Goal: Task Accomplishment & Management: Manage account settings

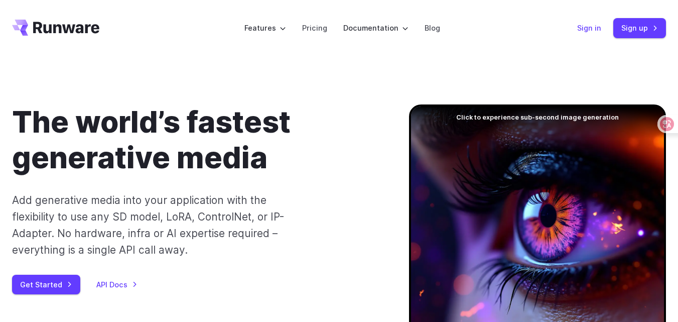
click at [590, 27] on link "Sign in" at bounding box center [589, 28] width 24 height 12
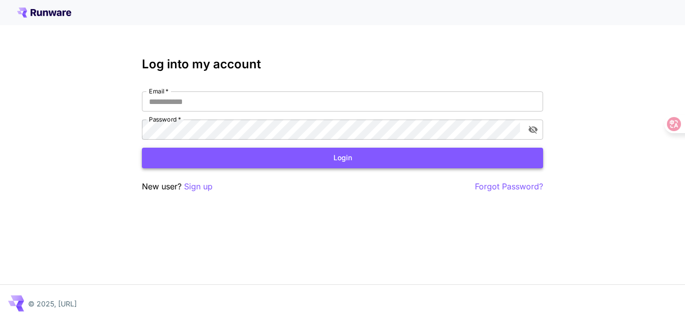
type input "**********"
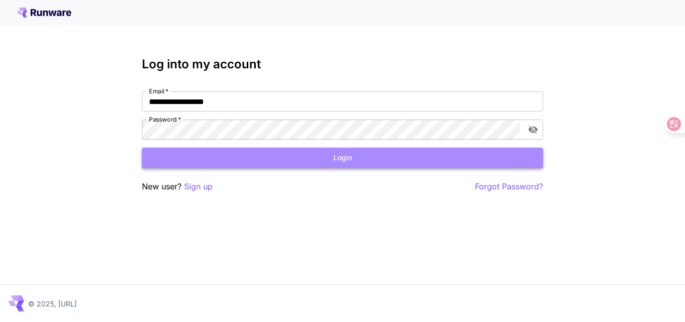
click at [343, 158] on button "Login" at bounding box center [342, 157] width 401 height 21
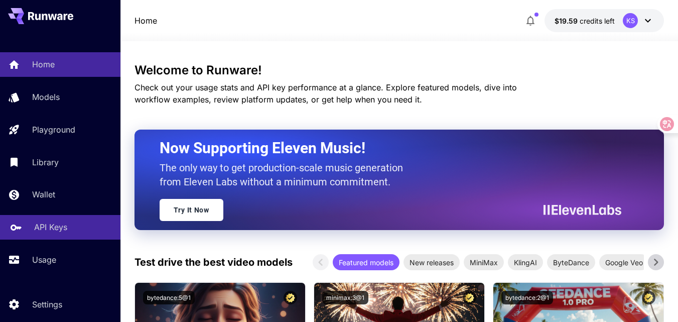
click at [46, 225] on p "API Keys" at bounding box center [50, 227] width 33 height 12
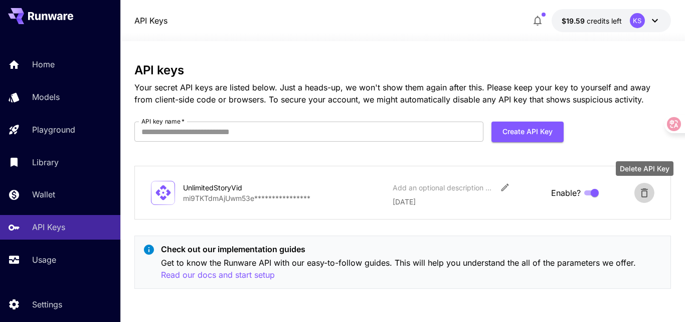
click at [648, 192] on icon "Delete API Key" at bounding box center [645, 193] width 12 height 12
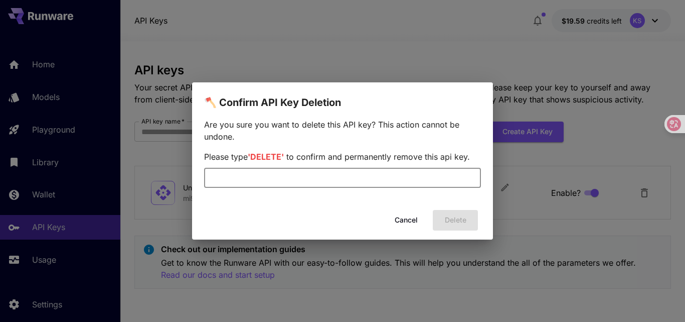
click at [261, 174] on input "text" at bounding box center [342, 178] width 277 height 20
type input "******"
click at [454, 219] on button "Delete" at bounding box center [455, 220] width 45 height 21
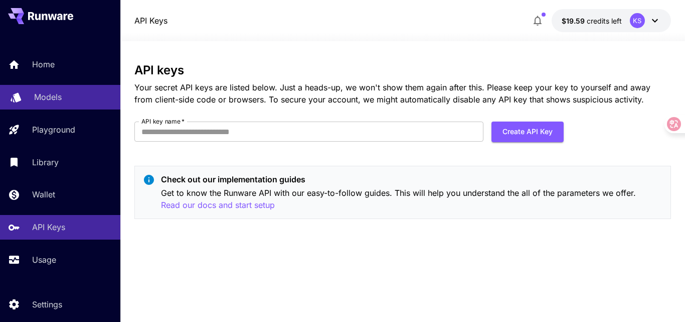
click at [52, 95] on p "Models" at bounding box center [48, 97] width 28 height 12
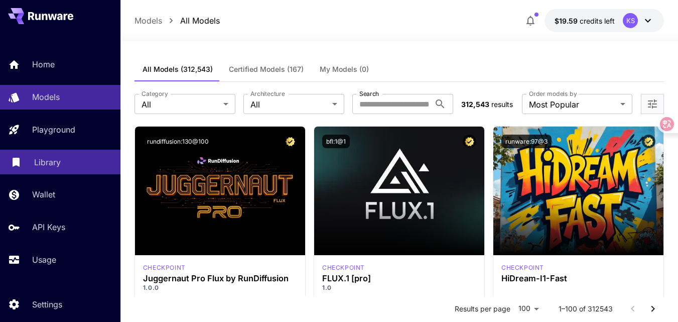
scroll to position [29, 0]
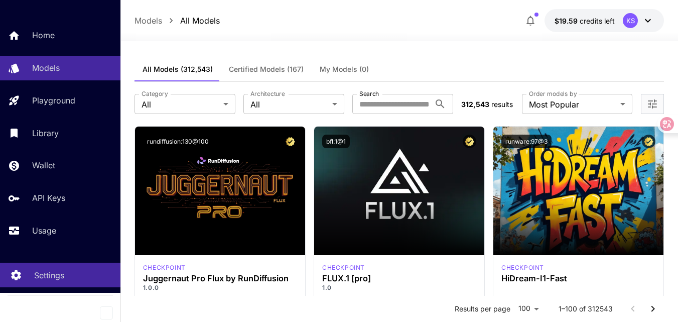
click at [41, 273] on p "Settings" at bounding box center [49, 275] width 30 height 12
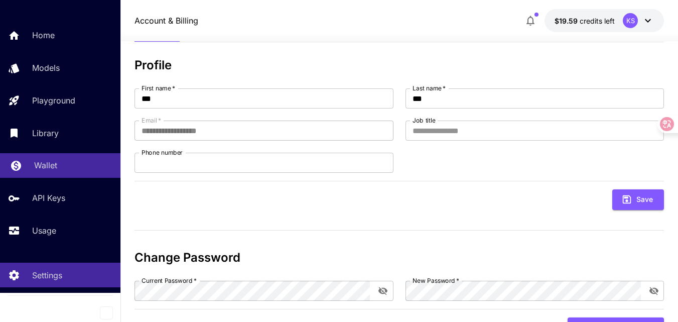
scroll to position [91, 0]
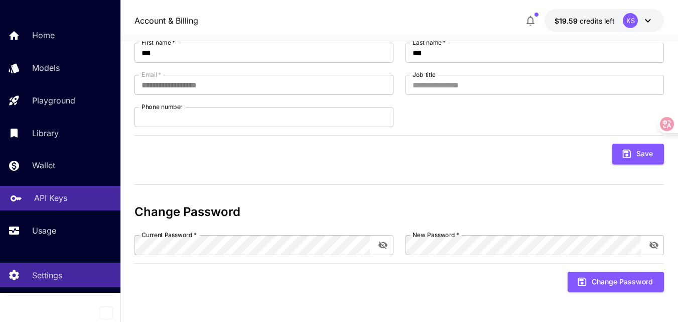
click at [55, 199] on p "API Keys" at bounding box center [50, 198] width 33 height 12
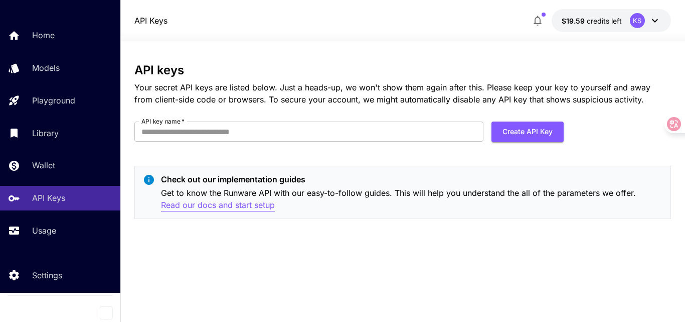
click at [237, 204] on p "Read our docs and start setup" at bounding box center [218, 205] width 114 height 13
click at [513, 131] on button "Create API Key" at bounding box center [528, 131] width 72 height 21
click at [244, 129] on input "API key name   *" at bounding box center [308, 131] width 349 height 20
click at [229, 132] on input "API key name   *" at bounding box center [308, 131] width 349 height 20
type input "**********"
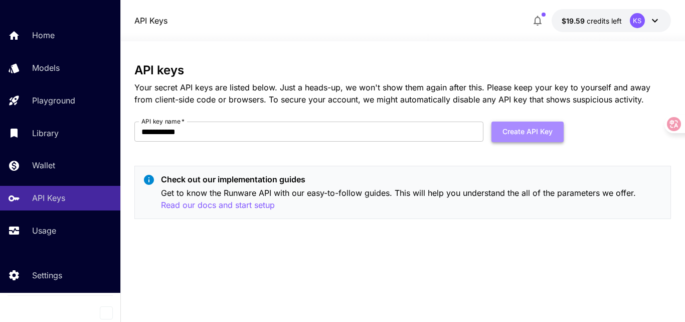
click at [523, 132] on button "Create API Key" at bounding box center [528, 131] width 72 height 21
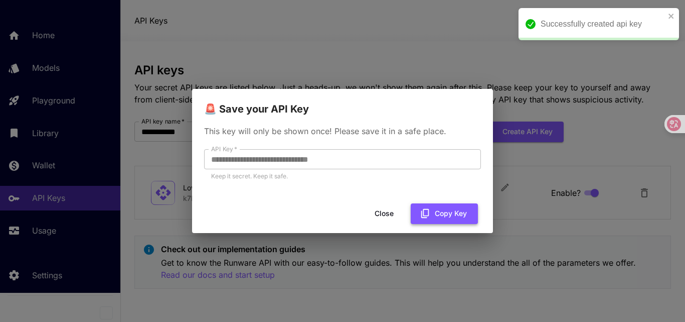
click at [439, 209] on button "Copy Key" at bounding box center [444, 213] width 67 height 21
click at [391, 210] on button "Close" at bounding box center [392, 213] width 45 height 21
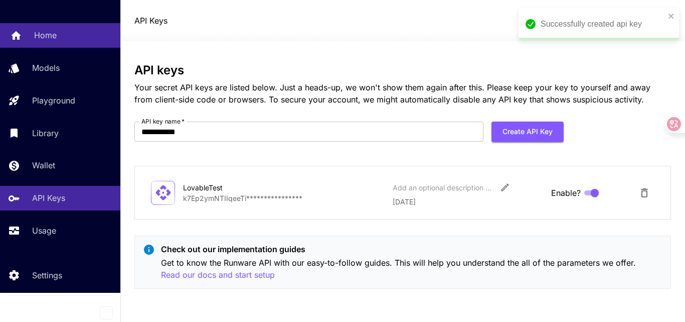
click at [47, 32] on p "Home" at bounding box center [45, 35] width 23 height 12
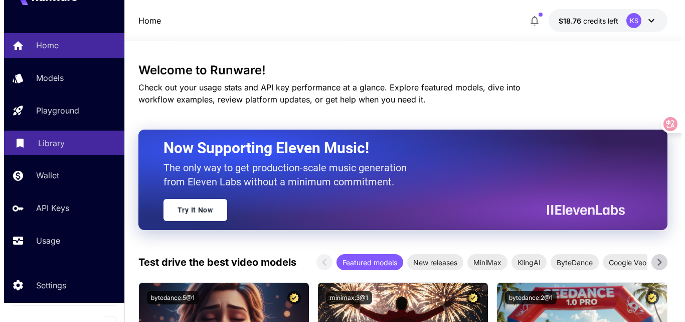
scroll to position [29, 0]
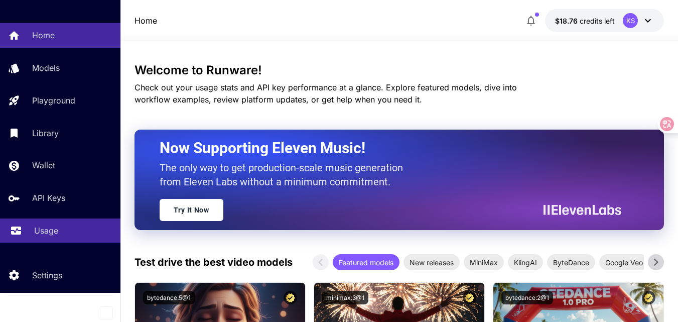
click at [41, 232] on p "Usage" at bounding box center [46, 230] width 24 height 12
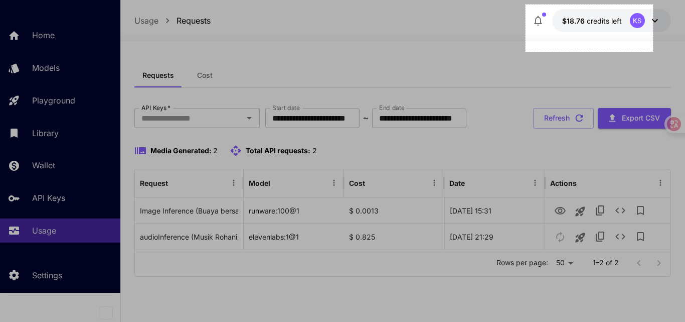
drag, startPoint x: 653, startPoint y: 52, endPoint x: 526, endPoint y: 5, distance: 135.9
click at [526, 5] on div "254 X 94" at bounding box center [342, 161] width 685 height 322
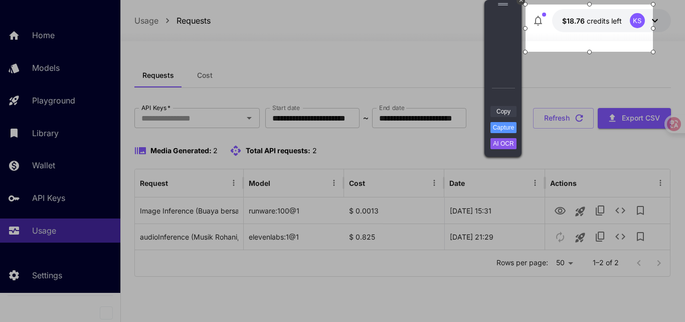
click at [505, 108] on link "Copy" at bounding box center [504, 111] width 26 height 11
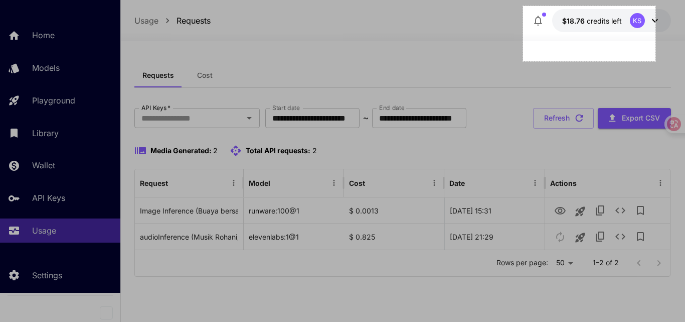
drag, startPoint x: 656, startPoint y: 61, endPoint x: 521, endPoint y: 5, distance: 146.2
click at [521, 5] on div "264 X 110" at bounding box center [342, 161] width 685 height 322
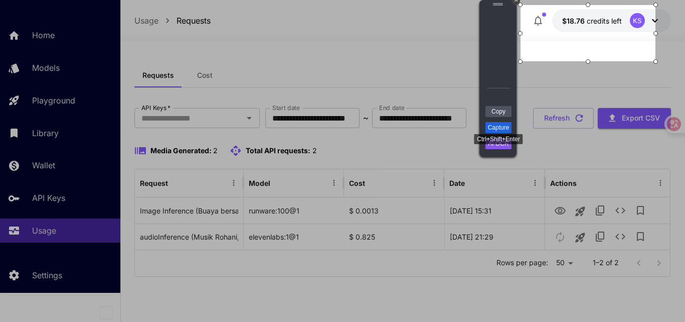
click at [500, 127] on link "Capture" at bounding box center [499, 127] width 26 height 11
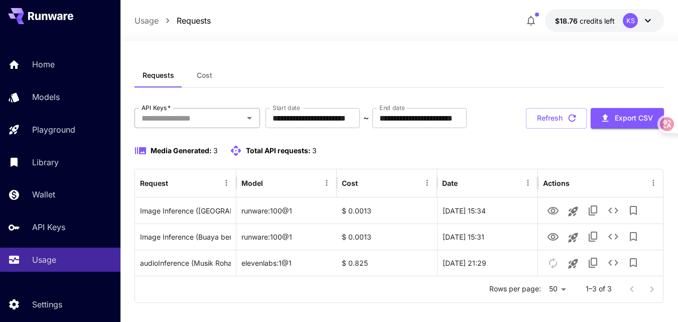
click at [225, 124] on input "API Keys   *" at bounding box center [188, 118] width 103 height 14
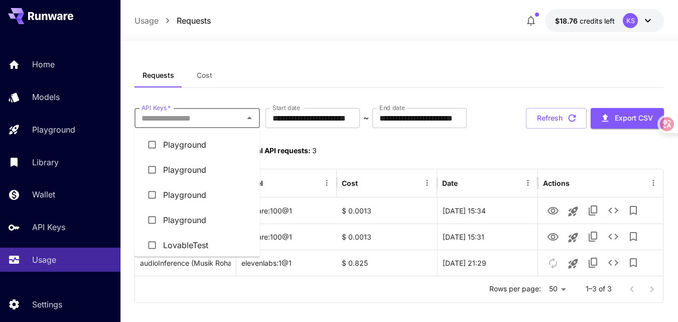
scroll to position [5, 0]
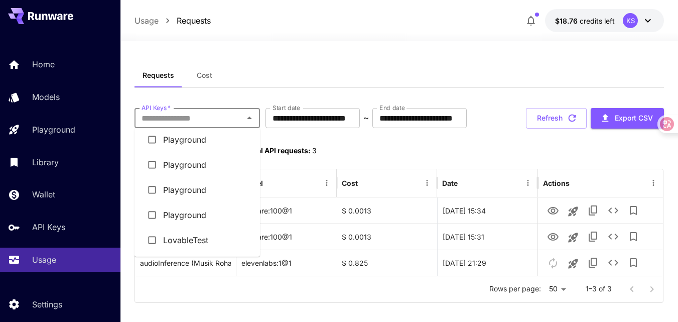
click at [192, 242] on li "LovableTest" at bounding box center [196, 239] width 125 height 25
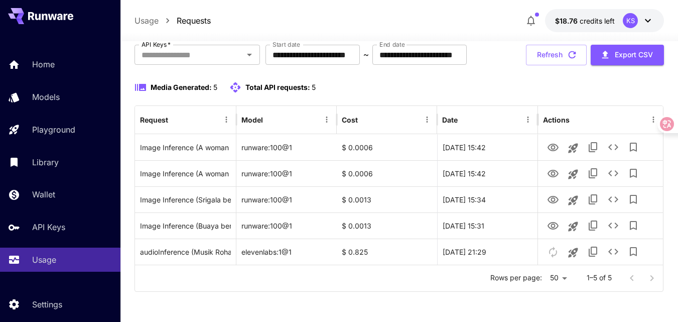
scroll to position [95, 0]
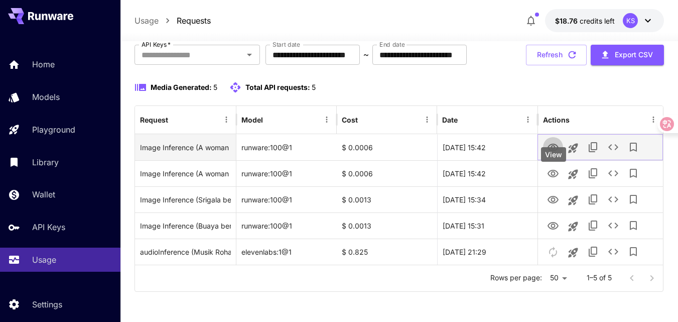
click at [555, 146] on icon "View" at bounding box center [552, 147] width 11 height 8
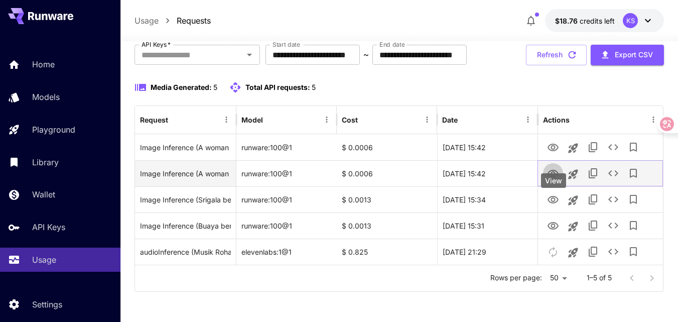
click at [551, 171] on icon "View" at bounding box center [553, 174] width 12 height 12
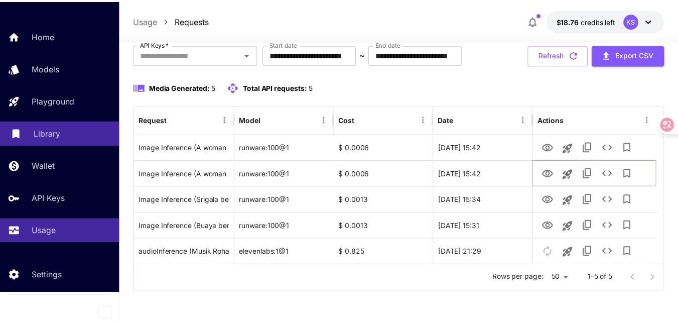
scroll to position [63, 0]
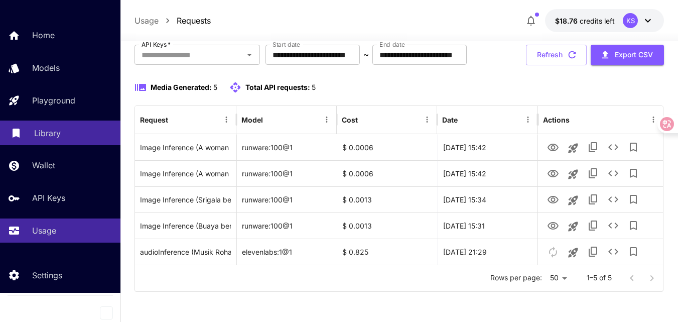
click at [48, 136] on p "Library" at bounding box center [47, 133] width 27 height 12
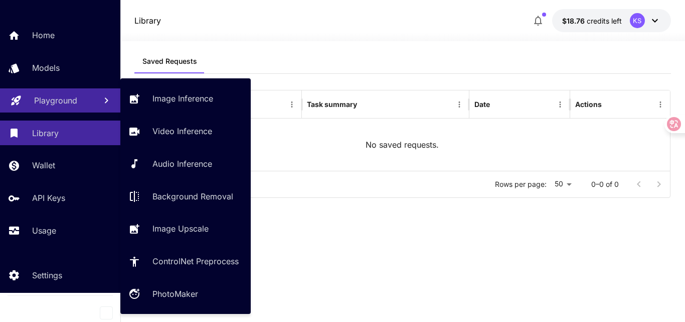
click at [56, 101] on p "Playground" at bounding box center [55, 100] width 43 height 12
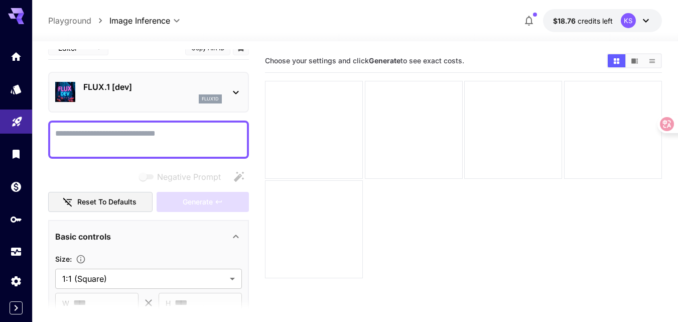
scroll to position [50, 0]
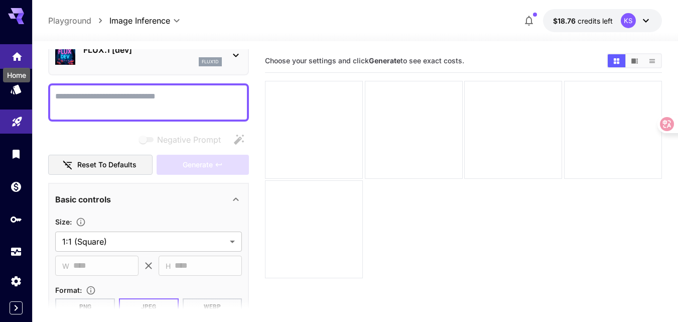
click at [19, 57] on icon "Home" at bounding box center [17, 53] width 10 height 9
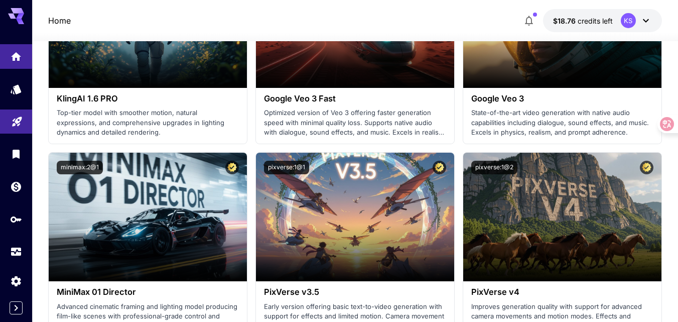
scroll to position [1104, 0]
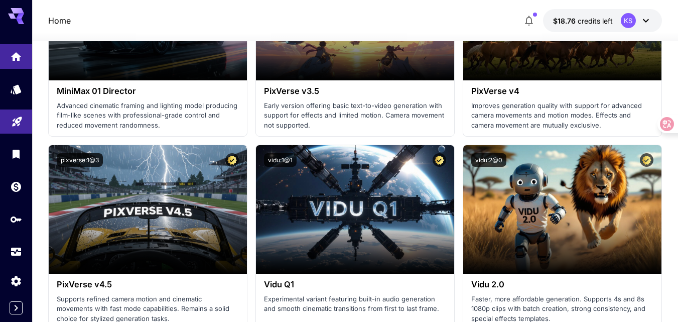
click at [17, 15] on icon at bounding box center [16, 16] width 16 height 16
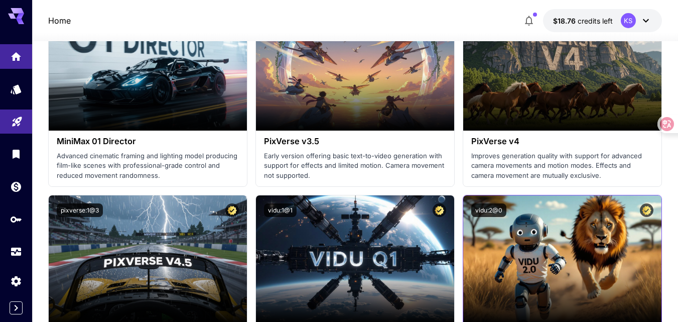
scroll to position [1204, 0]
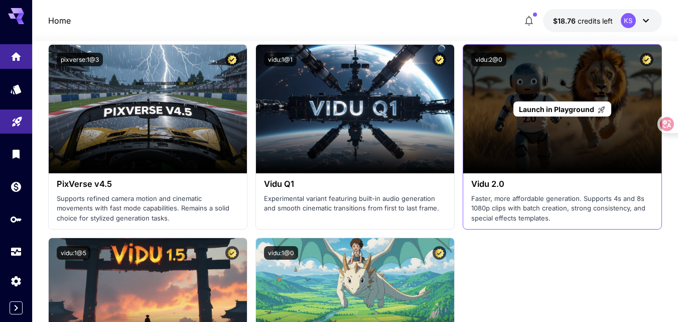
click at [556, 107] on span "Launch in Playground" at bounding box center [556, 109] width 75 height 9
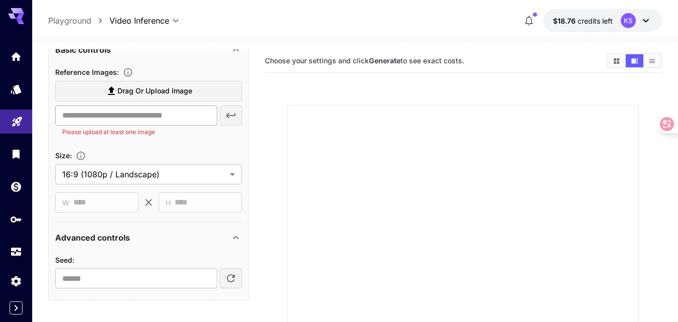
scroll to position [315, 0]
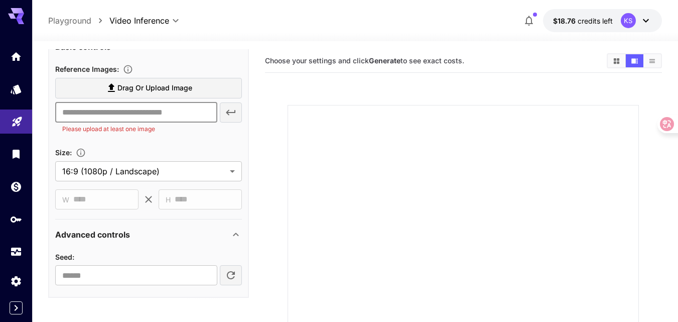
click at [192, 112] on input "text" at bounding box center [136, 112] width 162 height 20
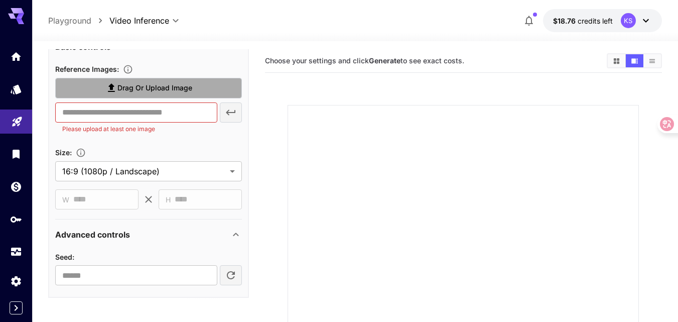
click at [148, 86] on span "Drag or upload image" at bounding box center [154, 88] width 75 height 13
click at [0, 0] on input "Drag or upload image" at bounding box center [0, 0] width 0 height 0
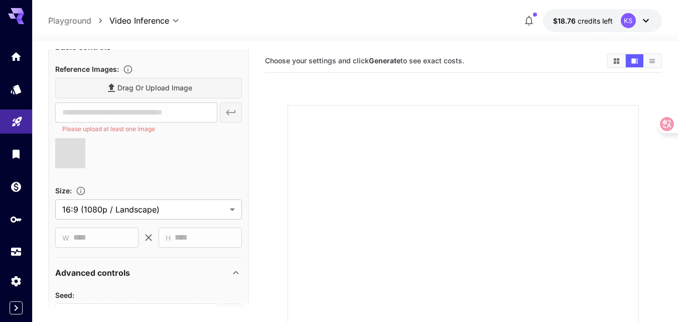
type input "**********"
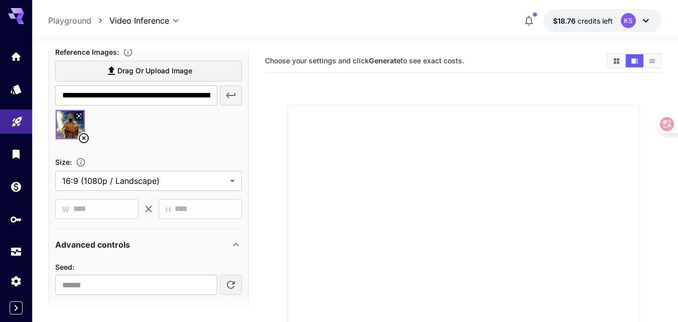
scroll to position [342, 0]
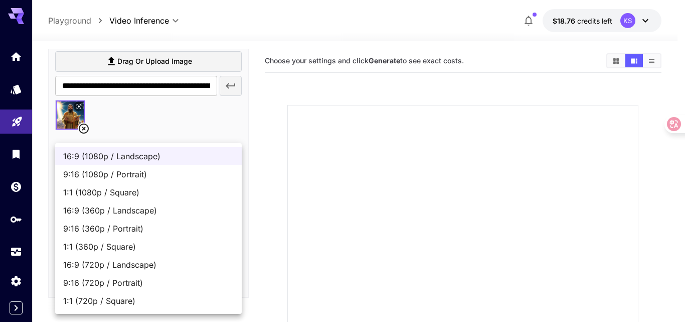
click at [223, 172] on body "**********" at bounding box center [342, 243] width 685 height 486
click at [246, 120] on div at bounding box center [342, 161] width 685 height 322
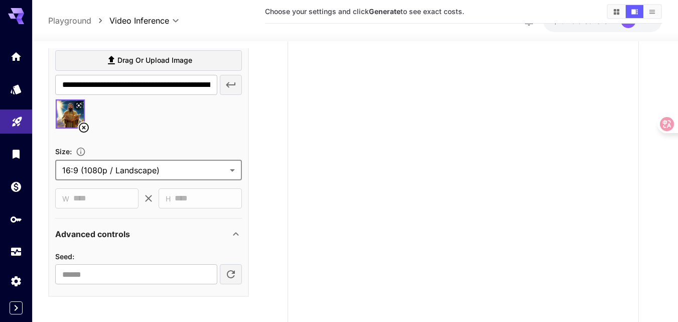
scroll to position [100, 0]
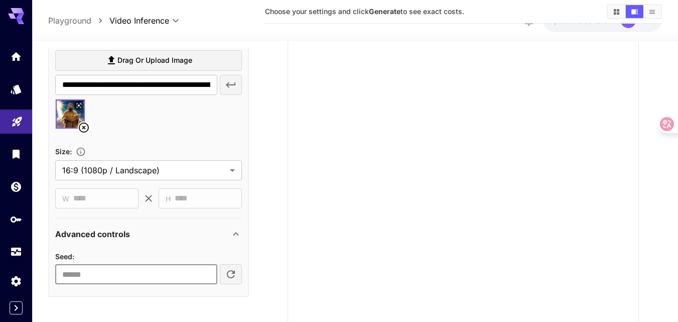
click at [206, 273] on input "*" at bounding box center [136, 274] width 162 height 20
click at [206, 272] on input "*" at bounding box center [136, 274] width 162 height 20
click at [206, 277] on input "*" at bounding box center [136, 274] width 162 height 20
click at [206, 277] on input "**" at bounding box center [136, 274] width 162 height 20
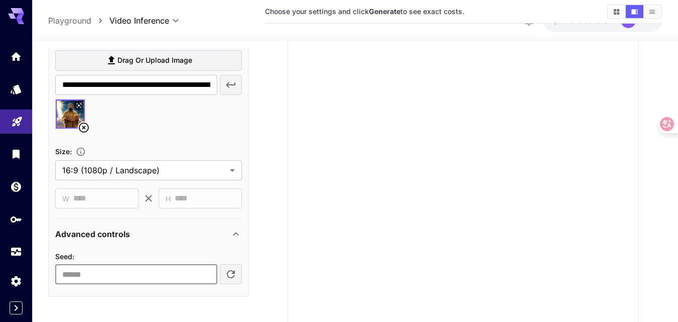
click at [207, 272] on input "*" at bounding box center [136, 274] width 162 height 20
click at [205, 271] on input "*" at bounding box center [136, 274] width 162 height 20
type input "*"
click at [205, 271] on input "*" at bounding box center [136, 274] width 162 height 20
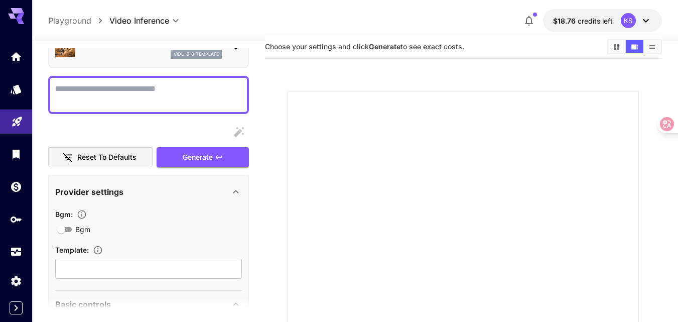
scroll to position [41, 0]
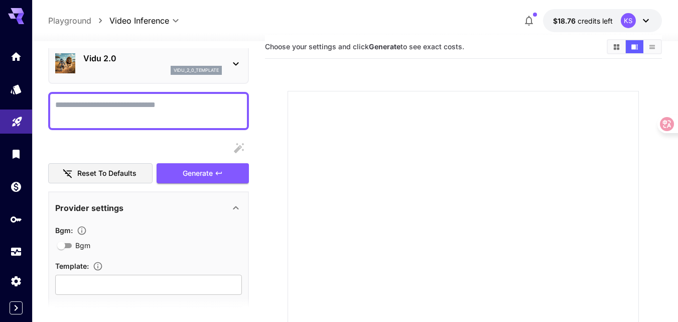
click at [117, 104] on textarea "Bgm" at bounding box center [148, 111] width 187 height 24
click at [239, 147] on icon "button" at bounding box center [239, 147] width 10 height 10
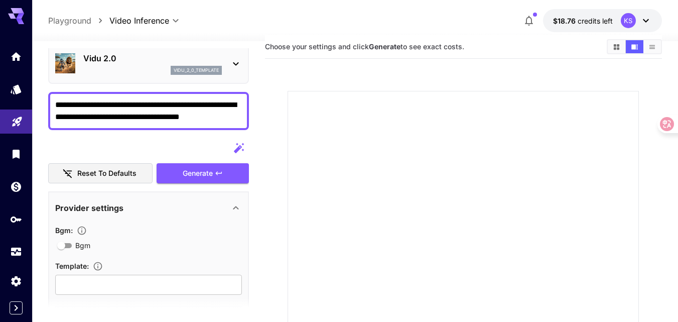
drag, startPoint x: 152, startPoint y: 103, endPoint x: 282, endPoint y: 121, distance: 130.7
click at [282, 121] on main "**********" at bounding box center [354, 242] width 613 height 415
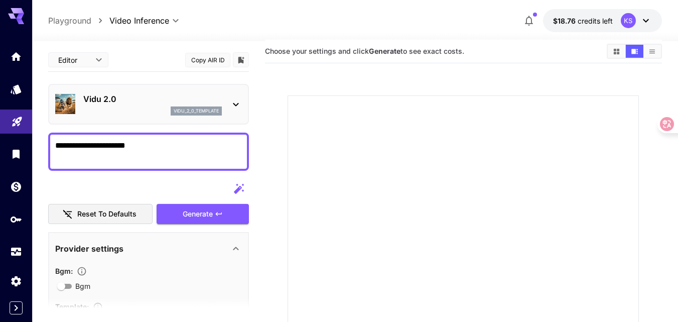
scroll to position [0, 0]
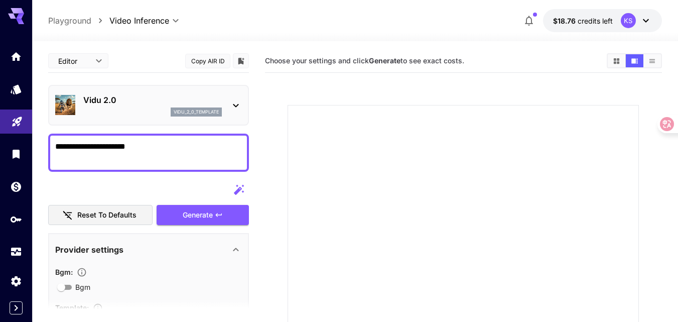
type textarea "**********"
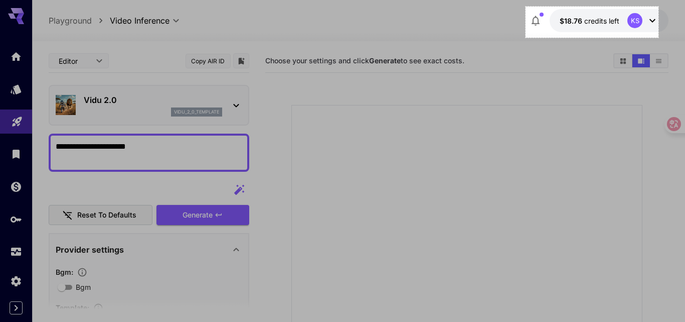
drag, startPoint x: 527, startPoint y: 8, endPoint x: 659, endPoint y: 38, distance: 135.3
click at [659, 38] on div "265 X 62" at bounding box center [342, 243] width 685 height 486
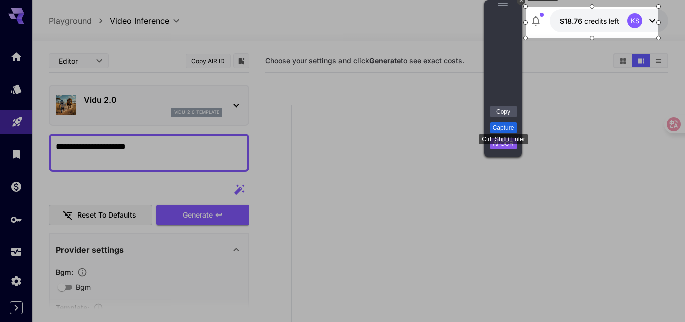
click at [503, 125] on link "Capture" at bounding box center [504, 127] width 26 height 11
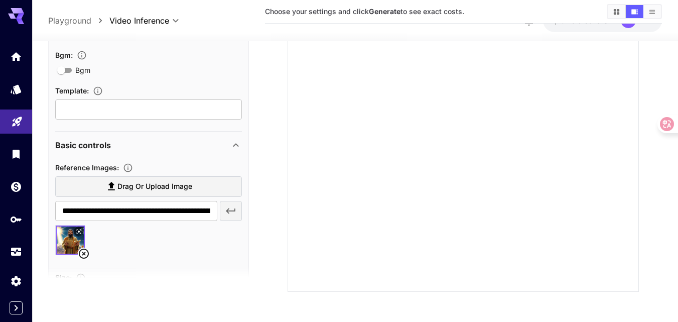
scroll to position [150, 0]
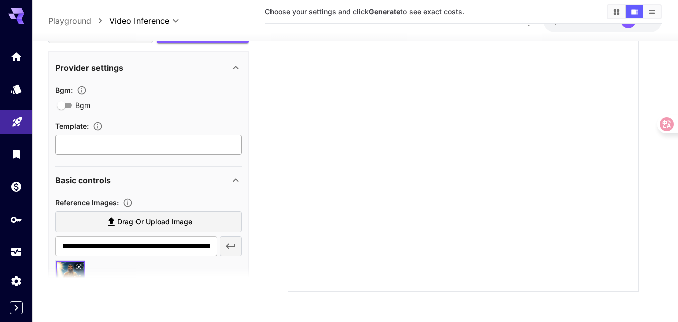
click at [106, 141] on input "text" at bounding box center [148, 144] width 187 height 20
click at [86, 134] on section "Template : ​" at bounding box center [148, 136] width 187 height 35
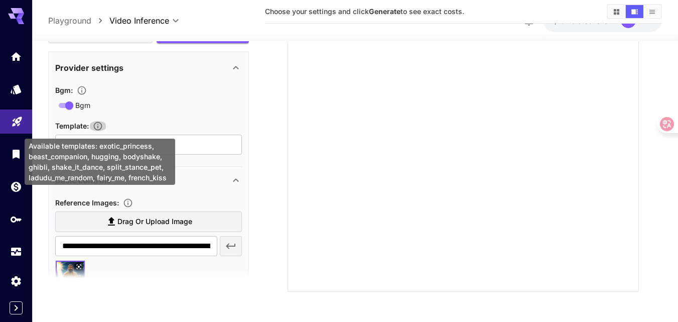
click at [99, 124] on icon "Available templates: exotic_princess, beast_companion, hugging, bodyshake, ghib…" at bounding box center [98, 126] width 10 height 10
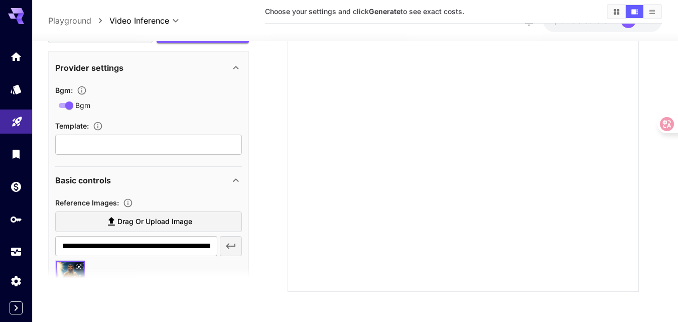
click at [147, 117] on div "Bgm : Bgm Template : ​" at bounding box center [148, 119] width 187 height 71
click at [84, 88] on icon "button" at bounding box center [82, 90] width 10 height 10
click at [233, 62] on icon at bounding box center [236, 68] width 12 height 12
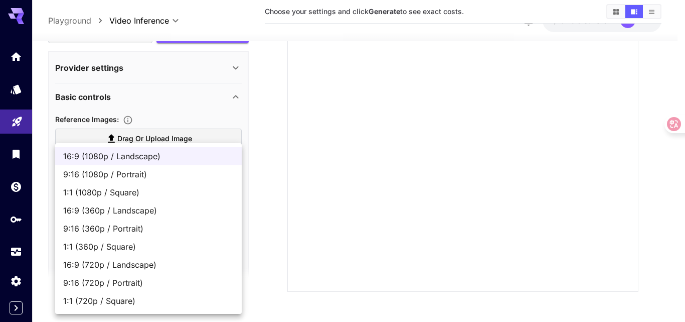
click at [226, 248] on body "**********" at bounding box center [342, 78] width 685 height 486
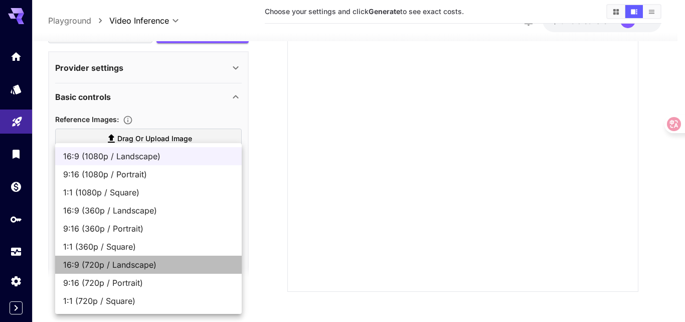
click at [151, 262] on span "16:9 (720p / Landscape)" at bounding box center [148, 264] width 171 height 12
type input "**********"
type input "****"
type input "***"
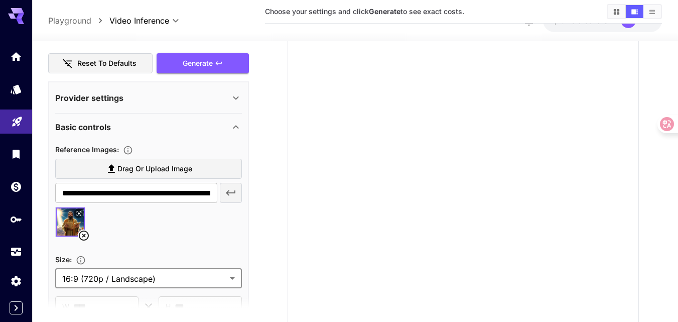
scroll to position [0, 0]
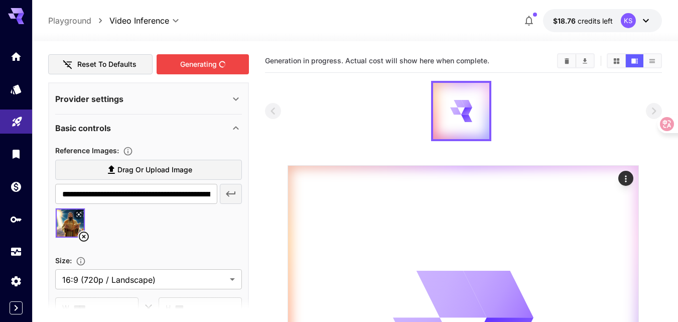
click at [200, 62] on div "Generating" at bounding box center [203, 64] width 92 height 21
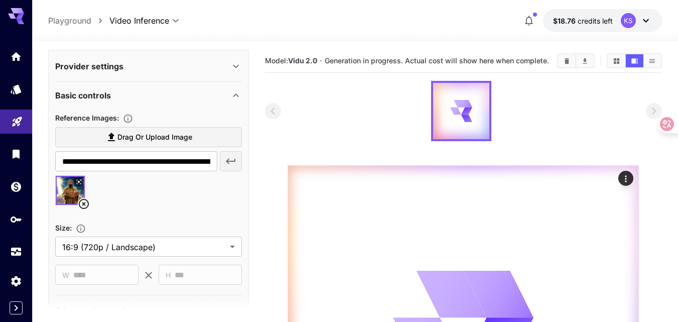
scroll to position [201, 0]
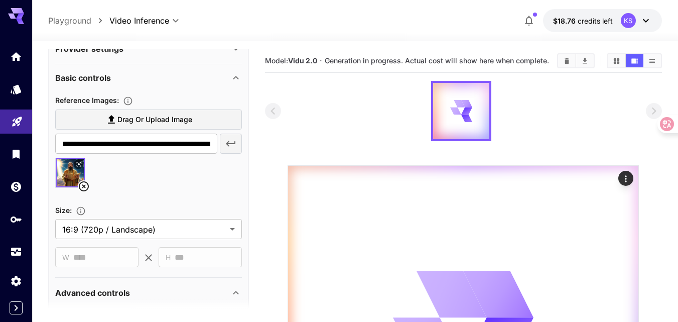
click at [68, 170] on img at bounding box center [70, 172] width 29 height 29
click at [147, 143] on input "**********" at bounding box center [136, 143] width 162 height 20
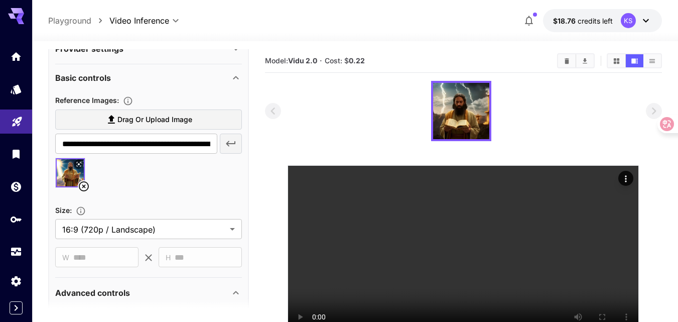
scroll to position [79, 0]
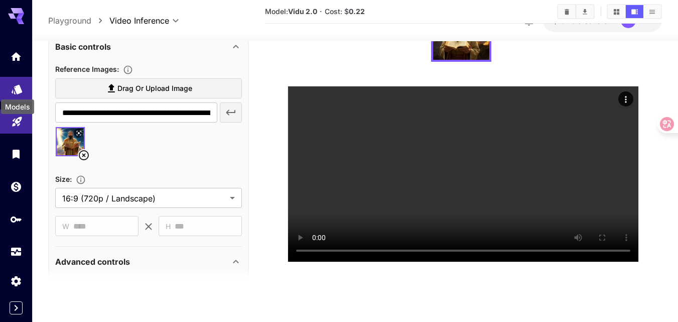
click at [16, 88] on icon "Models" at bounding box center [17, 86] width 11 height 10
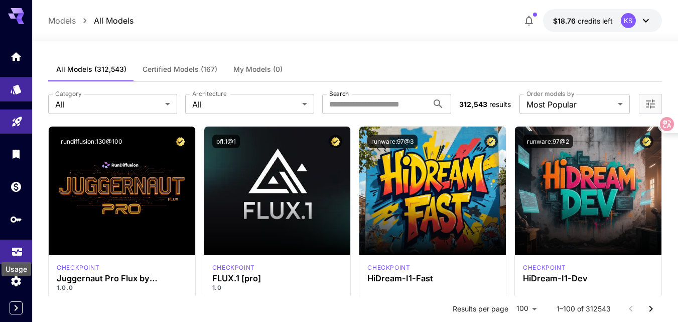
click at [15, 250] on icon "Usage" at bounding box center [17, 249] width 10 height 5
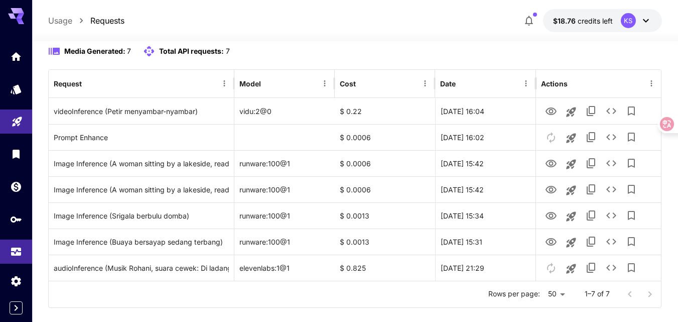
scroll to position [100, 0]
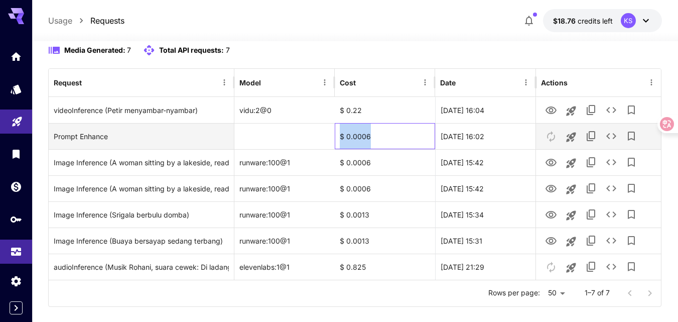
drag, startPoint x: 376, startPoint y: 139, endPoint x: 338, endPoint y: 136, distance: 38.7
click at [338, 136] on div "$ 0.0006" at bounding box center [385, 136] width 100 height 26
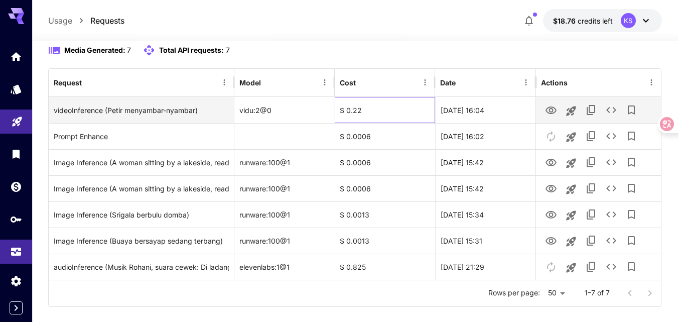
click at [376, 113] on div "$ 0.22" at bounding box center [385, 110] width 100 height 26
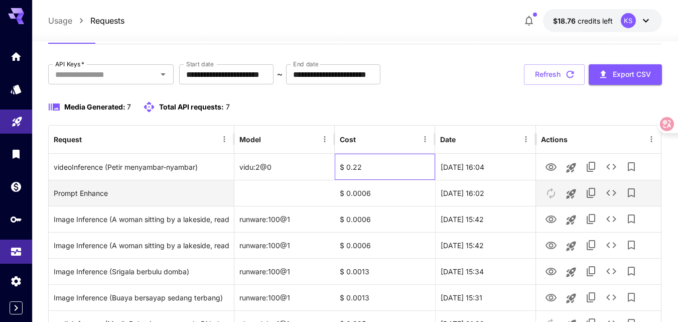
scroll to position [0, 0]
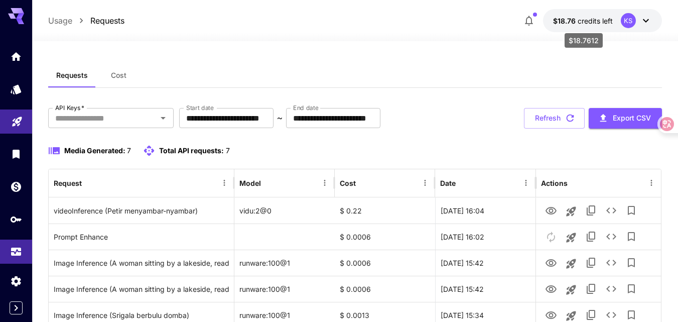
click at [575, 17] on span "$18.76" at bounding box center [565, 21] width 25 height 9
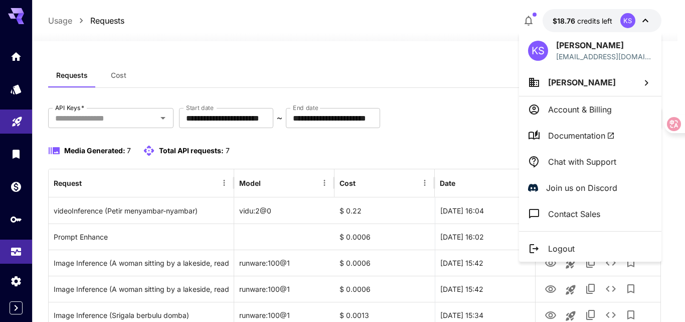
click at [588, 20] on div at bounding box center [342, 161] width 685 height 322
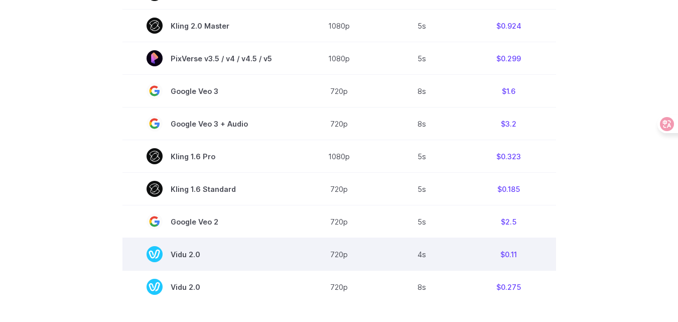
scroll to position [772, 0]
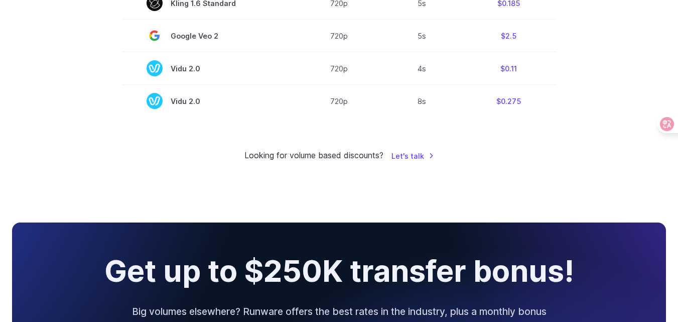
scroll to position [973, 0]
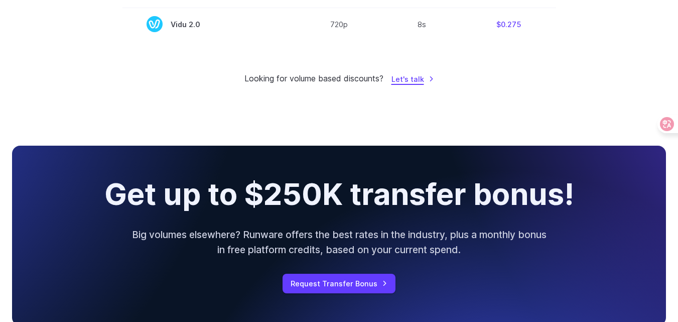
click at [409, 80] on link "Let's talk" at bounding box center [412, 79] width 43 height 12
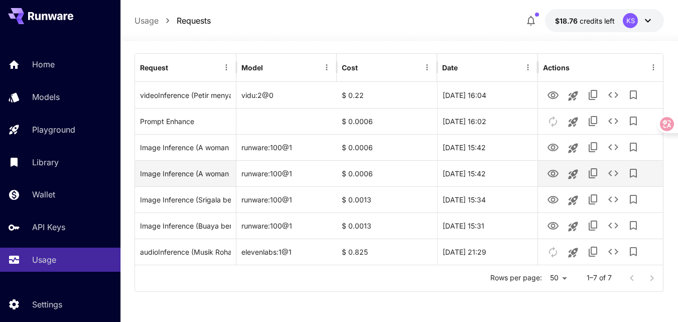
scroll to position [147, 0]
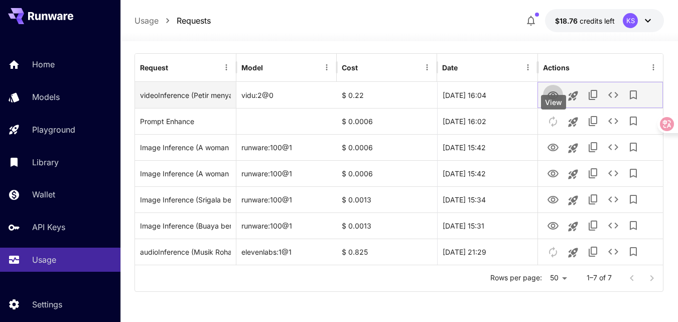
click at [551, 92] on icon "View" at bounding box center [552, 95] width 11 height 8
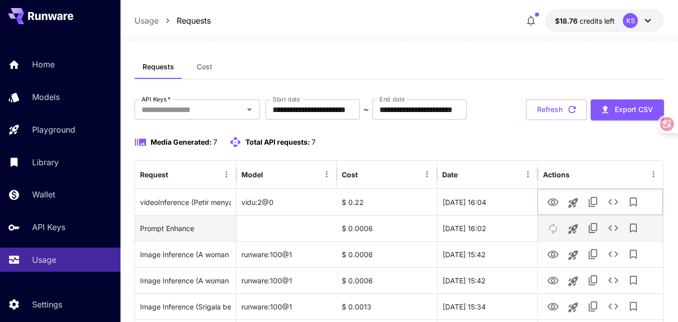
scroll to position [0, 0]
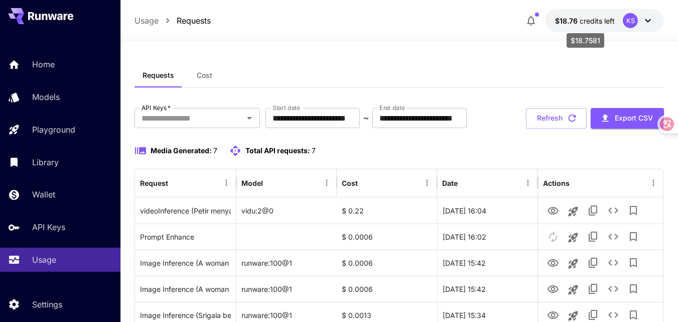
click at [567, 18] on span "$18.76" at bounding box center [567, 21] width 25 height 9
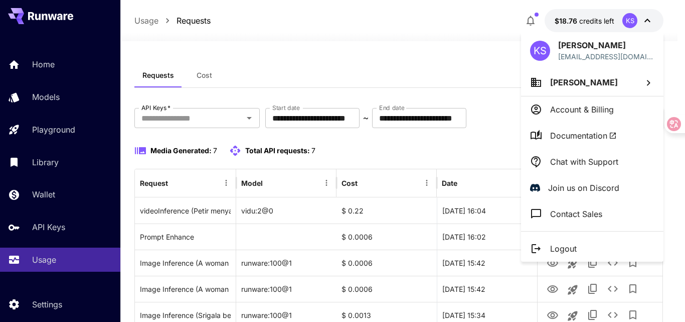
click at [570, 17] on div at bounding box center [342, 161] width 685 height 322
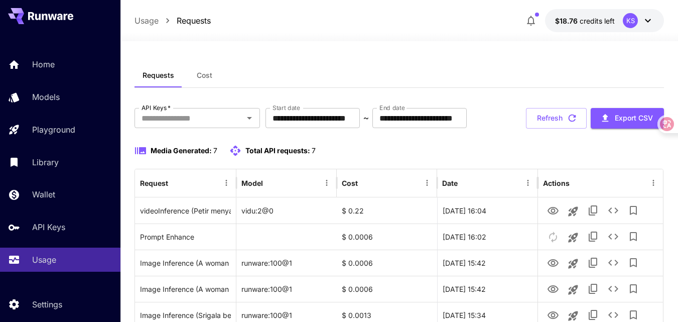
click at [645, 19] on icon at bounding box center [648, 21] width 12 height 12
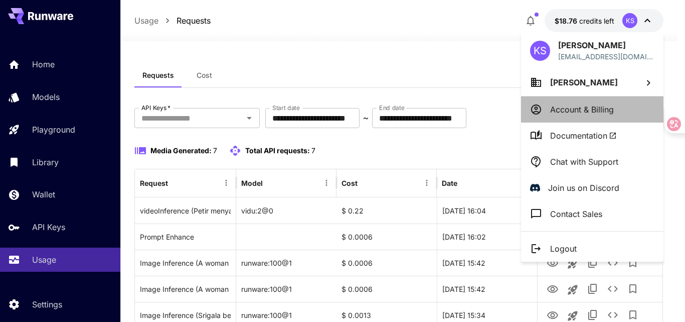
click at [594, 108] on p "Account & Billing" at bounding box center [582, 109] width 64 height 12
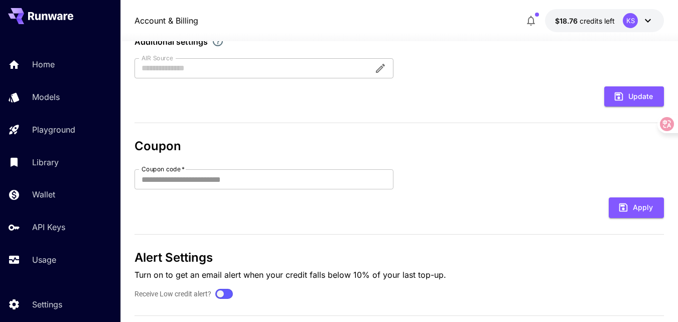
scroll to position [291, 0]
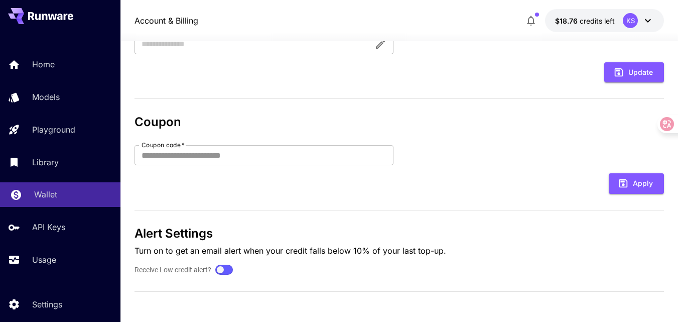
click at [48, 191] on p "Wallet" at bounding box center [45, 194] width 23 height 12
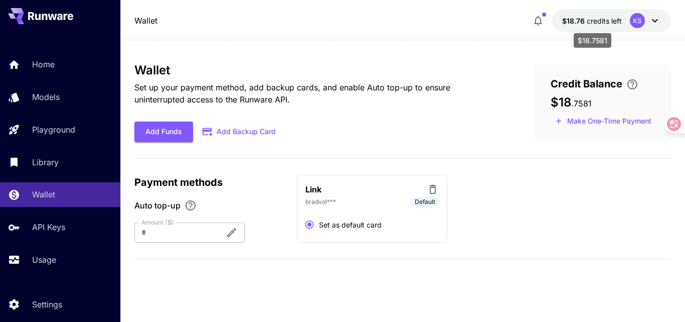
click at [599, 20] on span "credits left" at bounding box center [604, 21] width 35 height 9
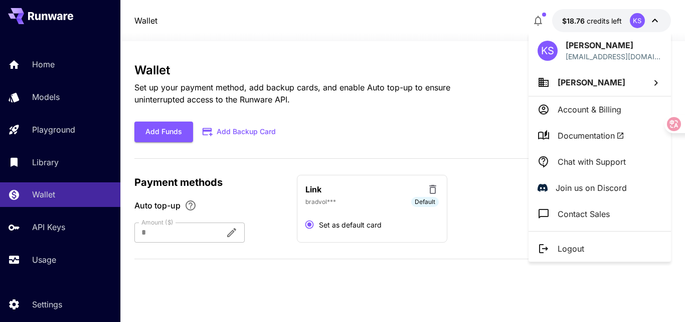
click at [459, 26] on div at bounding box center [342, 161] width 685 height 322
